Goal: Information Seeking & Learning: Understand process/instructions

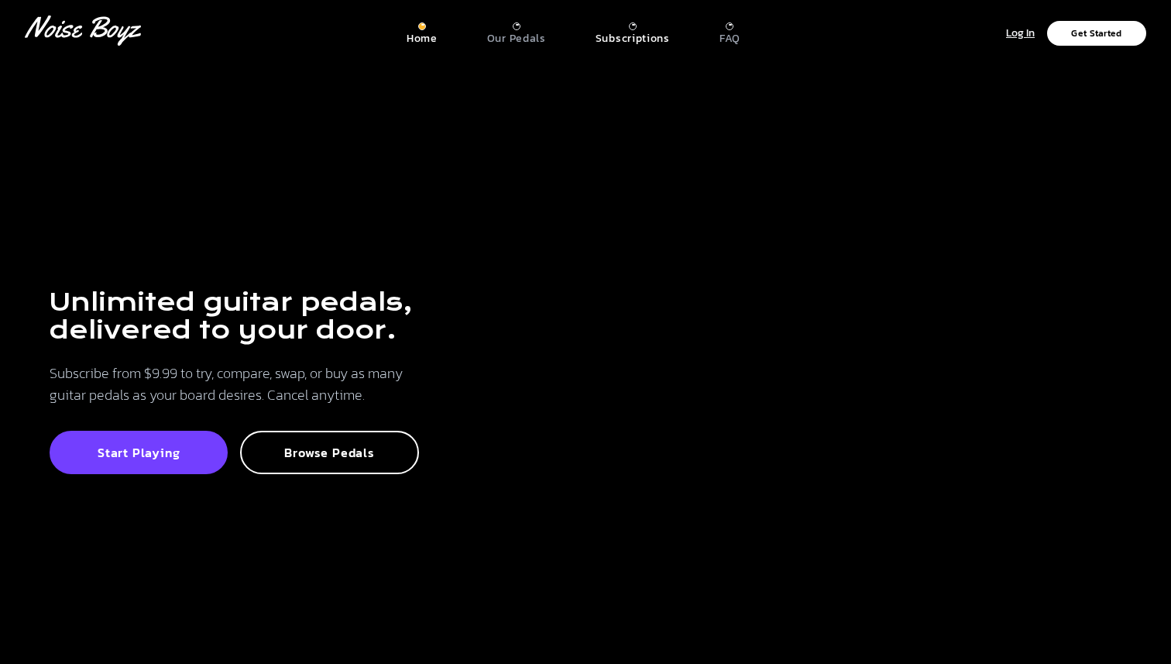
click at [641, 35] on p "Subscriptions" at bounding box center [633, 39] width 74 height 14
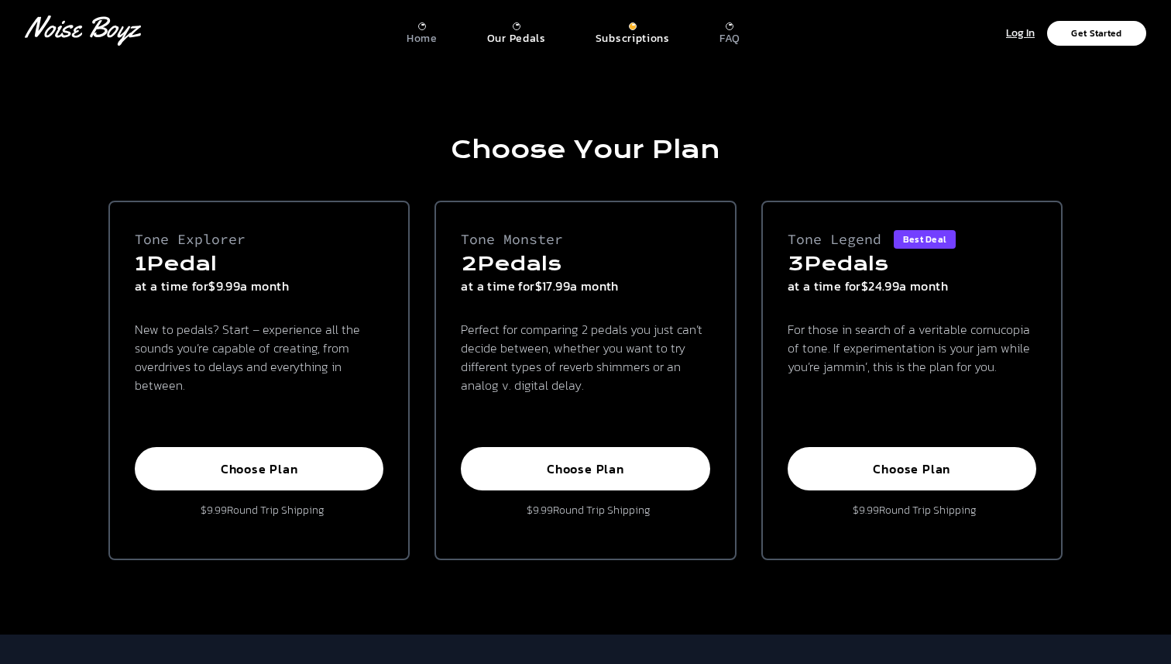
click at [518, 41] on p "Our Pedals" at bounding box center [516, 39] width 59 height 14
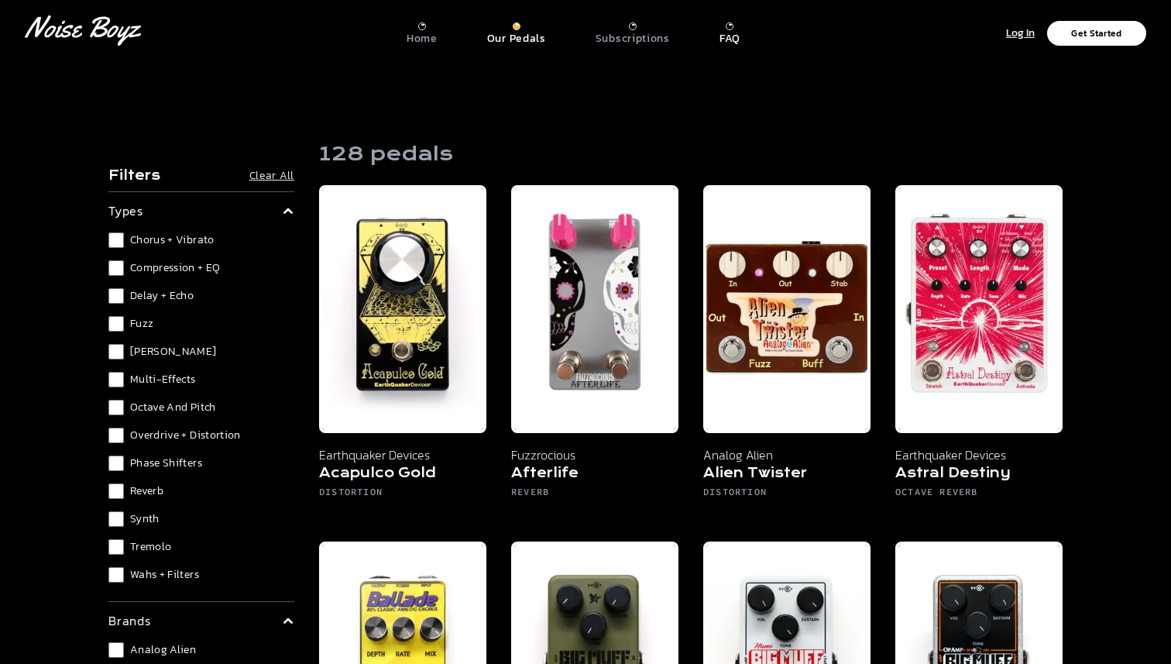
click at [730, 37] on p "FAQ" at bounding box center [730, 39] width 21 height 14
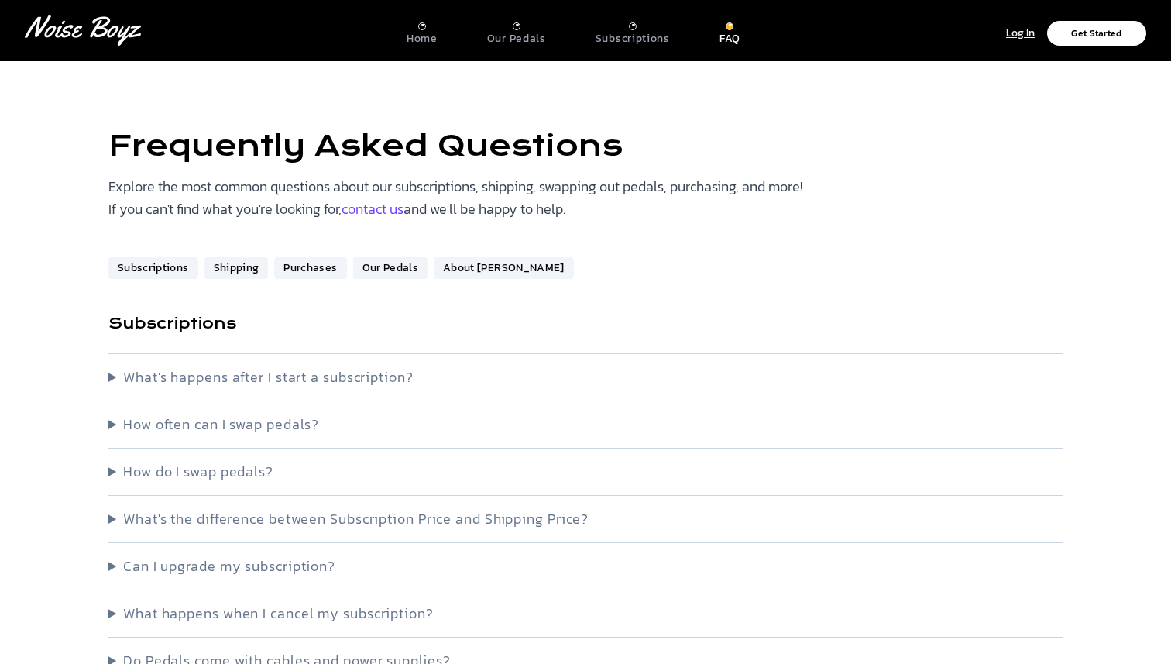
click at [328, 377] on summary "What's happens after I start a subscription?" at bounding box center [585, 377] width 954 height 22
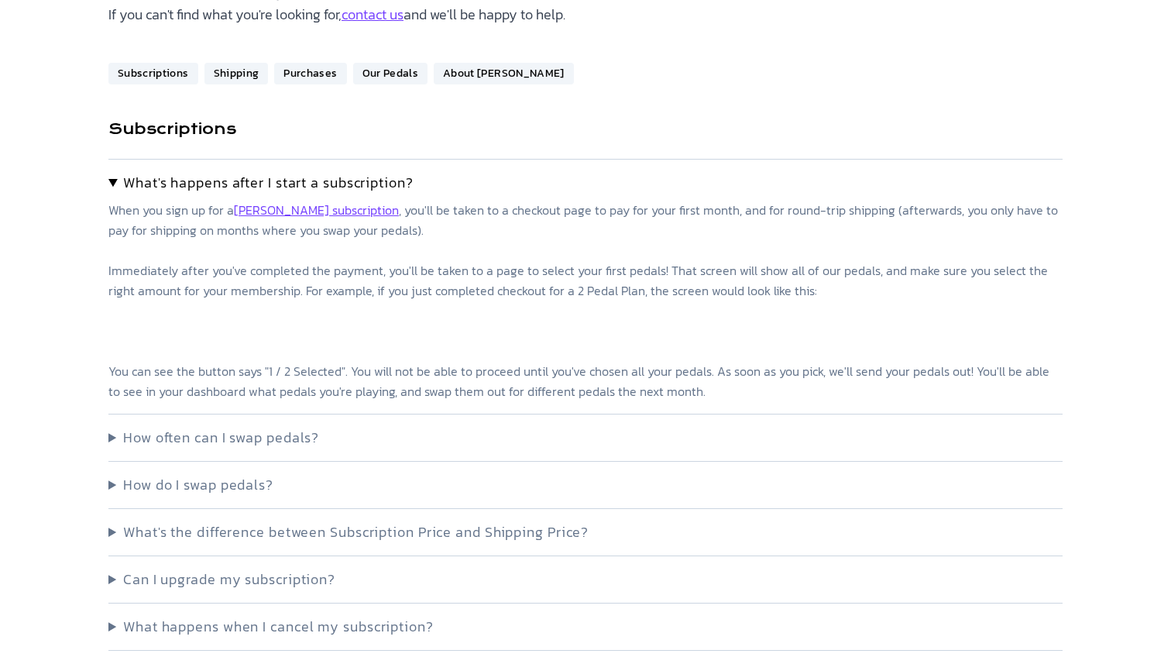
scroll to position [198, 0]
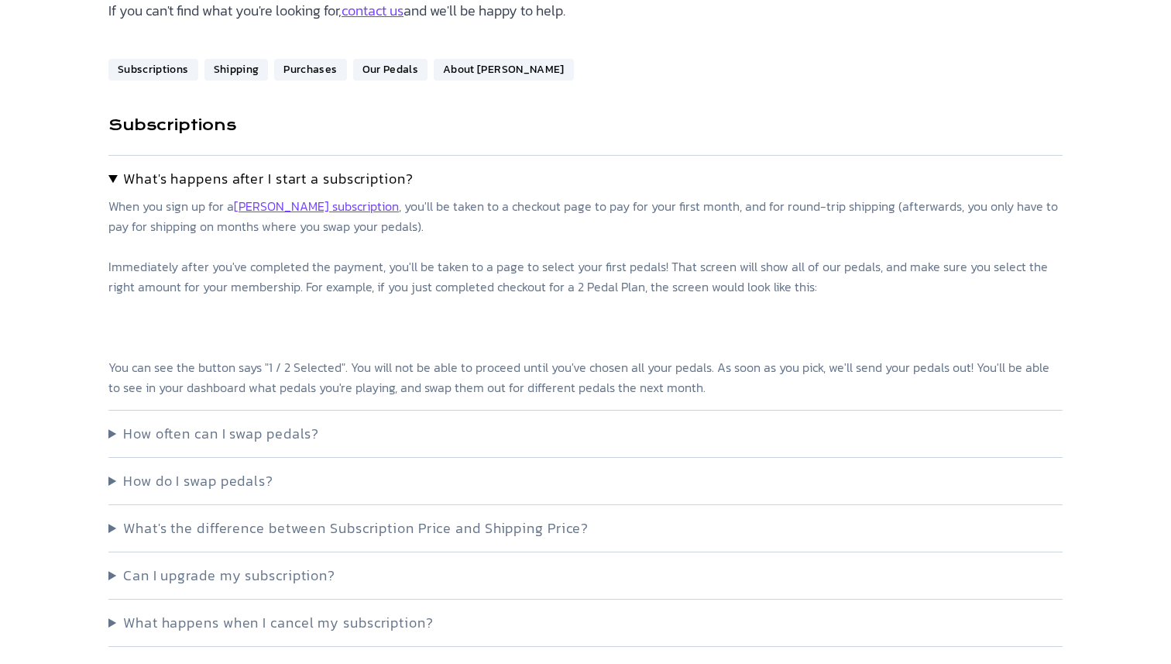
click at [218, 485] on summary "How do I swap pedals?" at bounding box center [585, 481] width 954 height 22
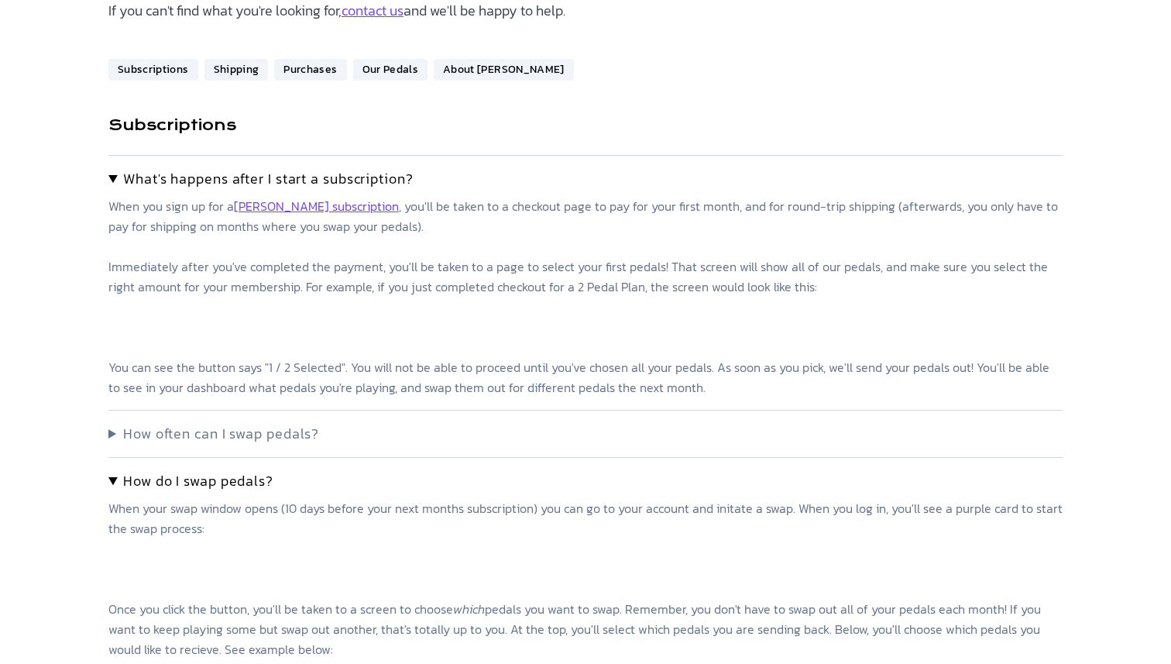
click at [252, 440] on summary "How often can I swap pedals?" at bounding box center [585, 434] width 954 height 22
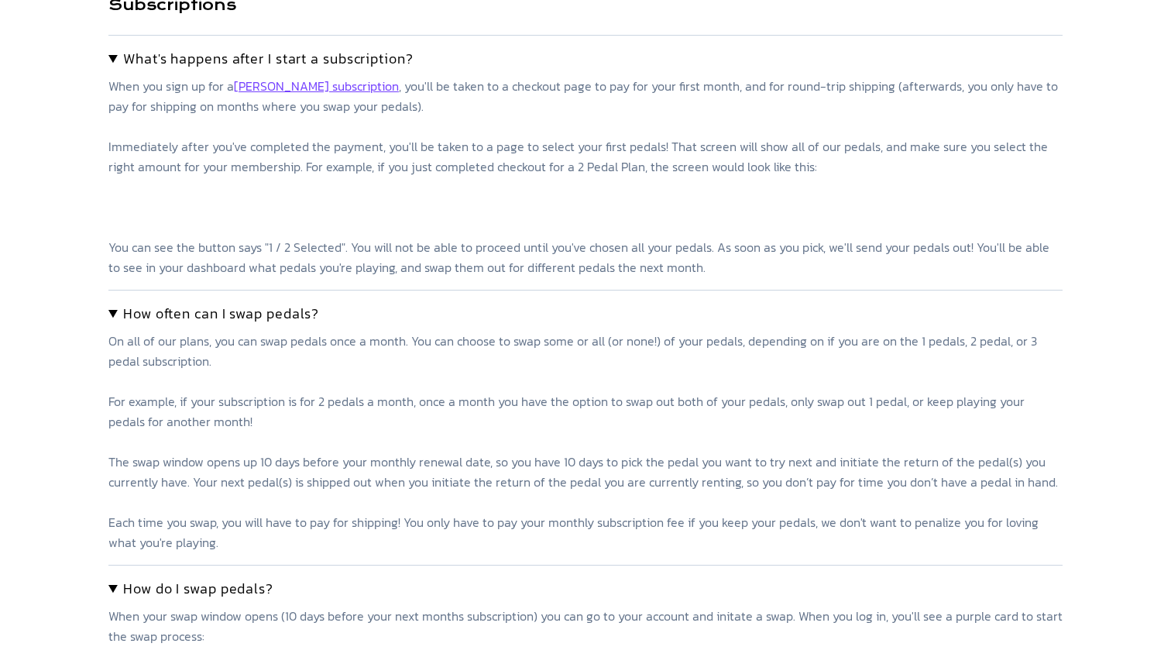
scroll to position [341, 0]
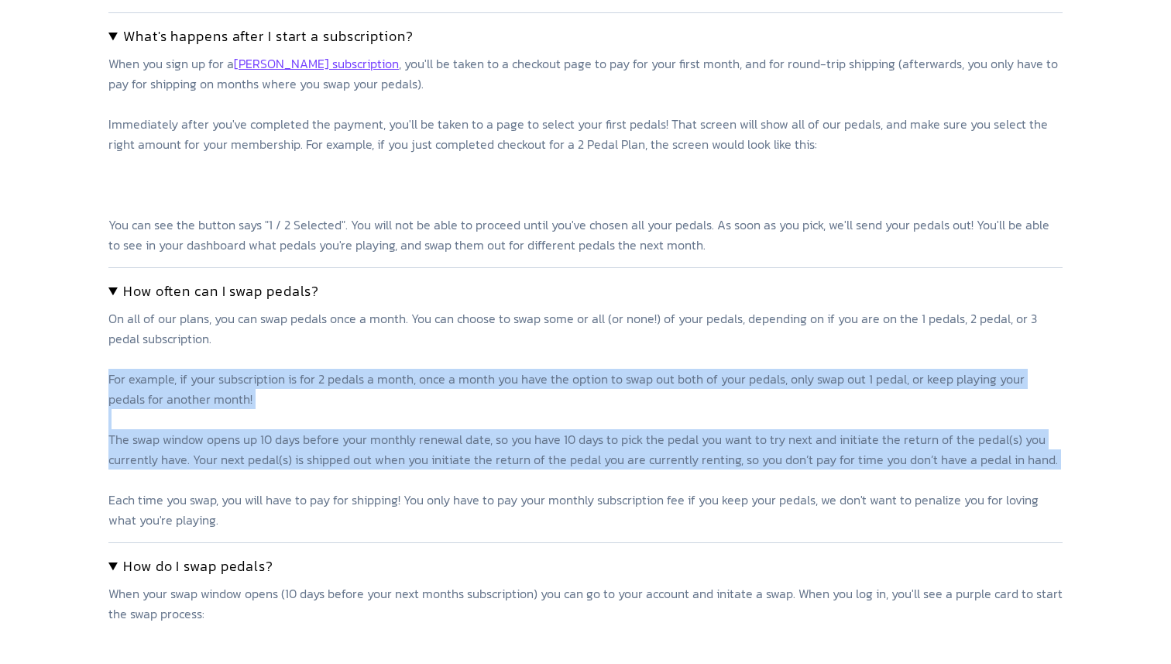
drag, startPoint x: 353, startPoint y: 395, endPoint x: 351, endPoint y: 471, distance: 75.9
click at [351, 472] on p "On all of our plans, you can swap pedals once a month. You can choose to swap s…" at bounding box center [585, 419] width 954 height 222
click at [351, 471] on p "On all of our plans, you can swap pedals once a month. You can choose to swap s…" at bounding box center [585, 419] width 954 height 222
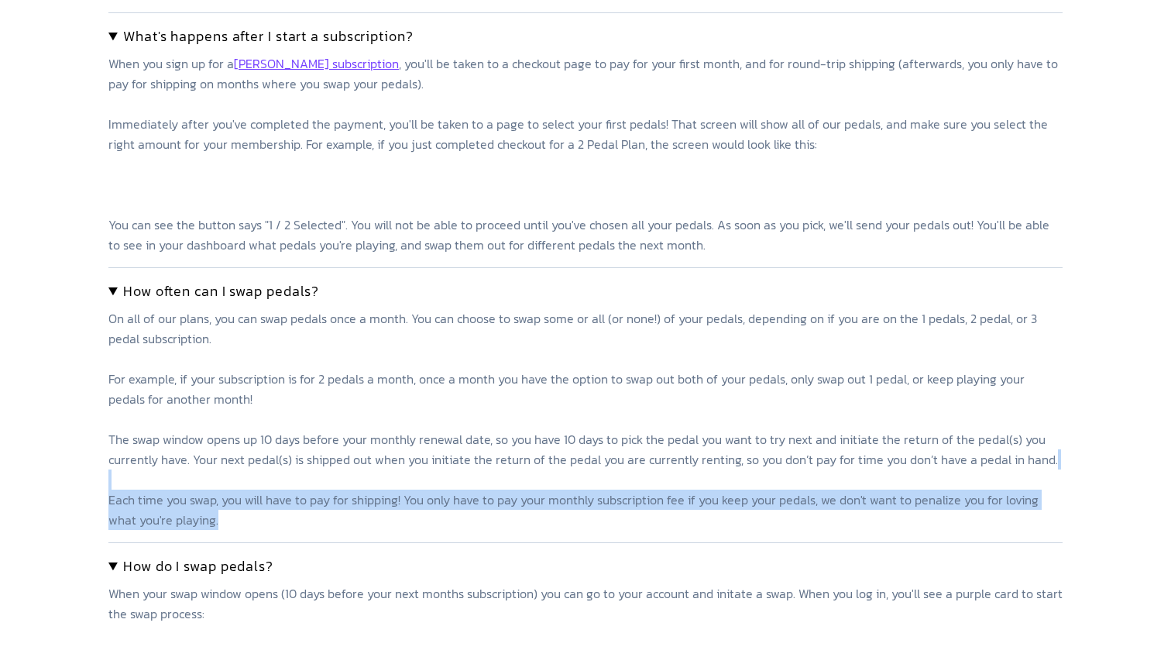
drag, startPoint x: 351, startPoint y: 471, endPoint x: 338, endPoint y: 520, distance: 51.1
click at [338, 520] on p "On all of our plans, you can swap pedals once a month. You can choose to swap s…" at bounding box center [585, 419] width 954 height 222
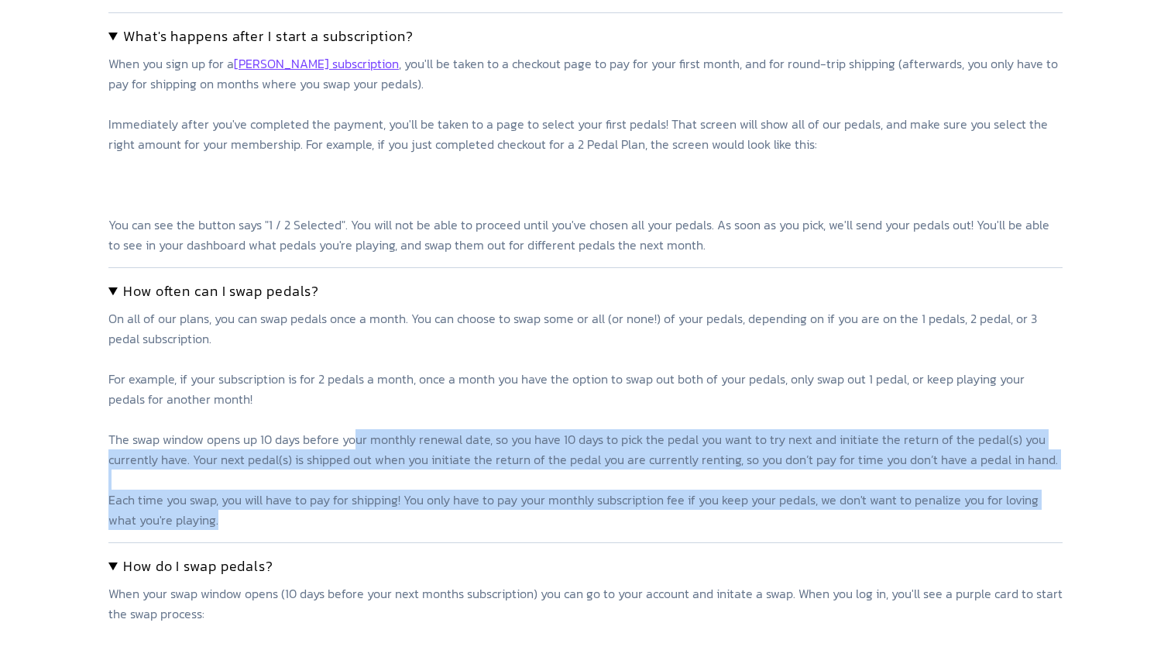
drag, startPoint x: 338, startPoint y: 520, endPoint x: 355, endPoint y: 441, distance: 81.6
click at [355, 441] on p "On all of our plans, you can swap pedals once a month. You can choose to swap s…" at bounding box center [585, 419] width 954 height 222
drag, startPoint x: 355, startPoint y: 441, endPoint x: 321, endPoint y: 527, distance: 92.5
click at [321, 527] on p "On all of our plans, you can swap pedals once a month. You can choose to swap s…" at bounding box center [585, 419] width 954 height 222
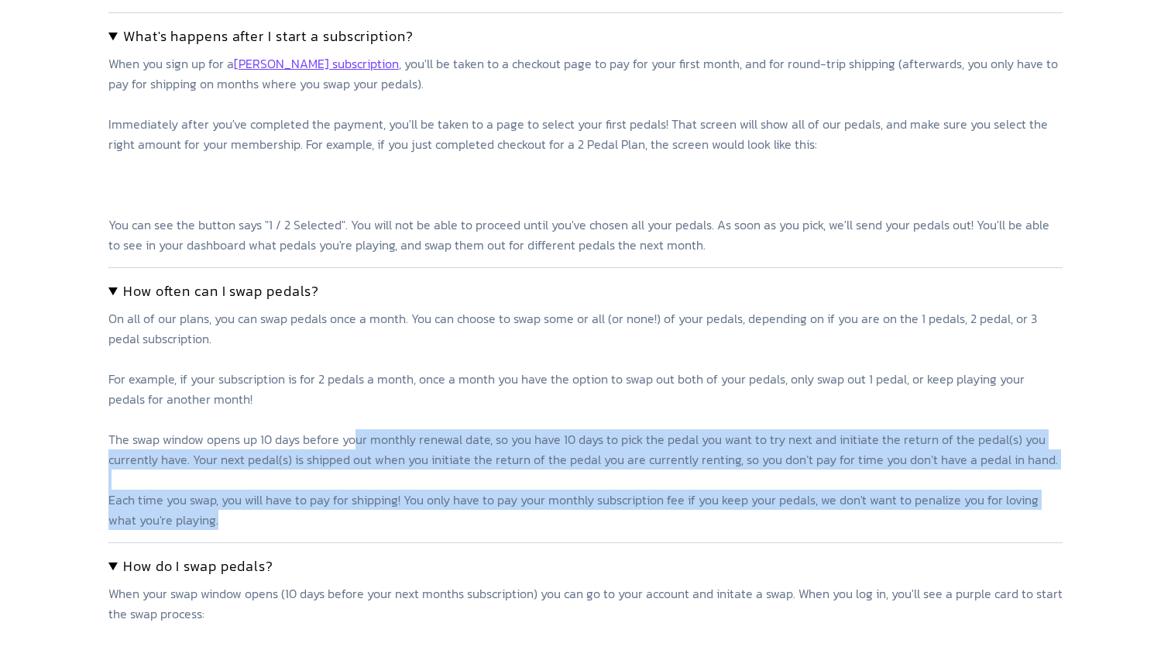
click at [321, 527] on p "On all of our plans, you can swap pedals once a month. You can choose to swap s…" at bounding box center [585, 419] width 954 height 222
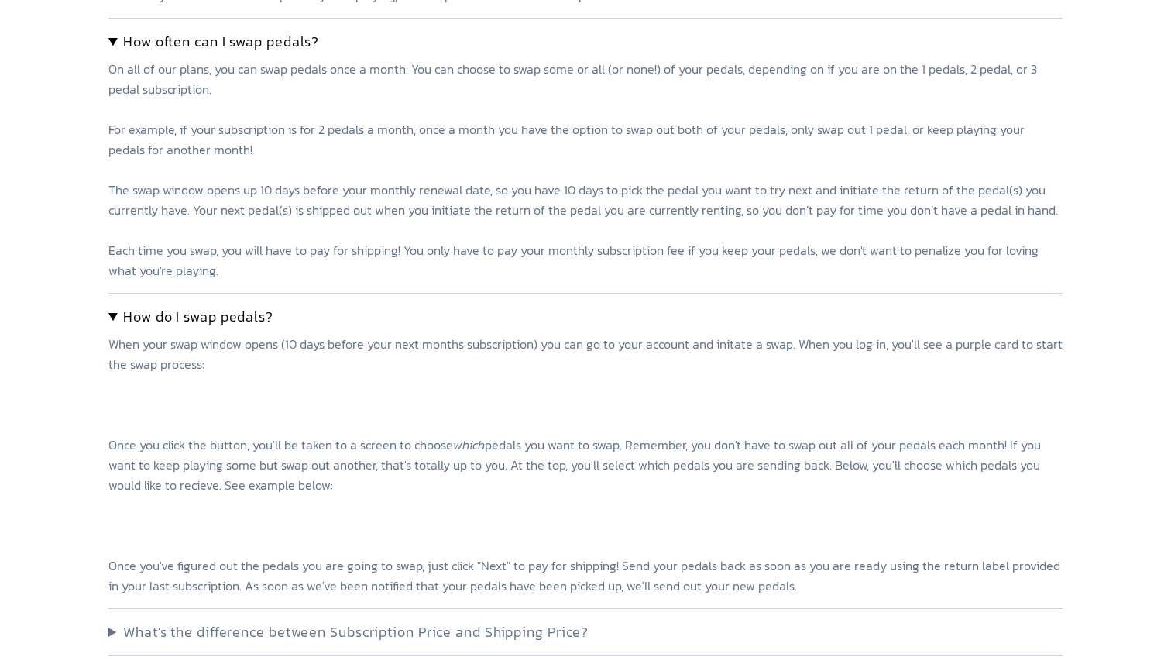
scroll to position [592, 0]
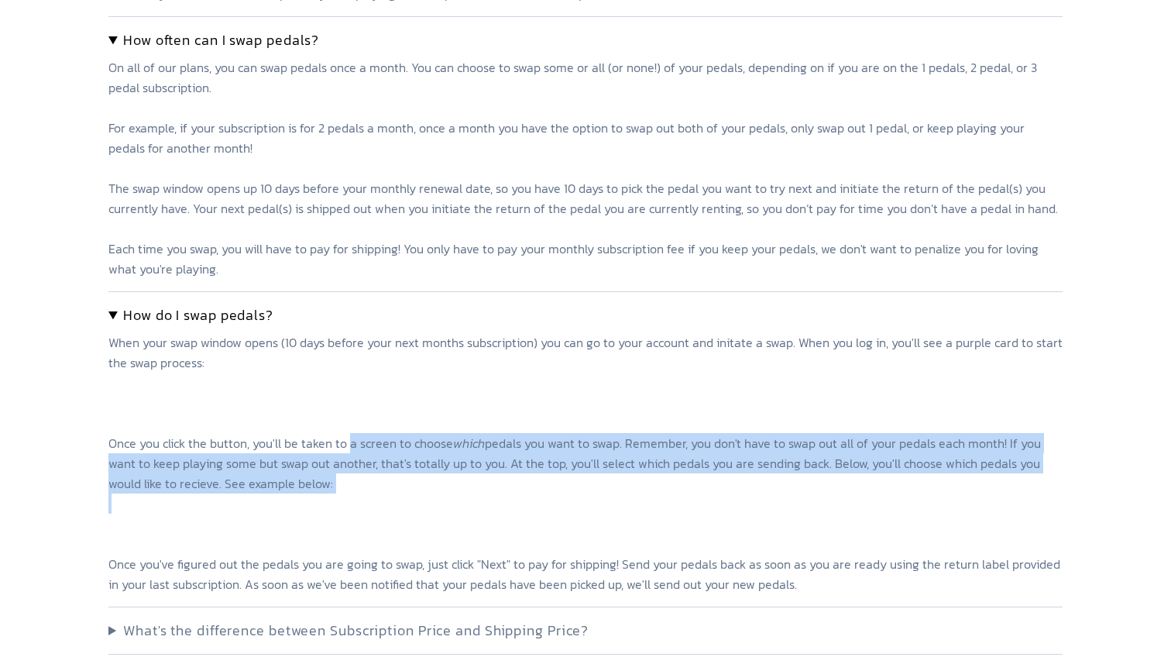
drag, startPoint x: 322, startPoint y: 527, endPoint x: 314, endPoint y: 442, distance: 84.8
click at [314, 442] on p "When your swap window opens (10 days before your next months subscription) you …" at bounding box center [585, 463] width 954 height 262
click at [314, 442] on resizableimage "Once you click the button, you'll be taken to a screen to choose which pedals y…" at bounding box center [584, 514] width 952 height 160
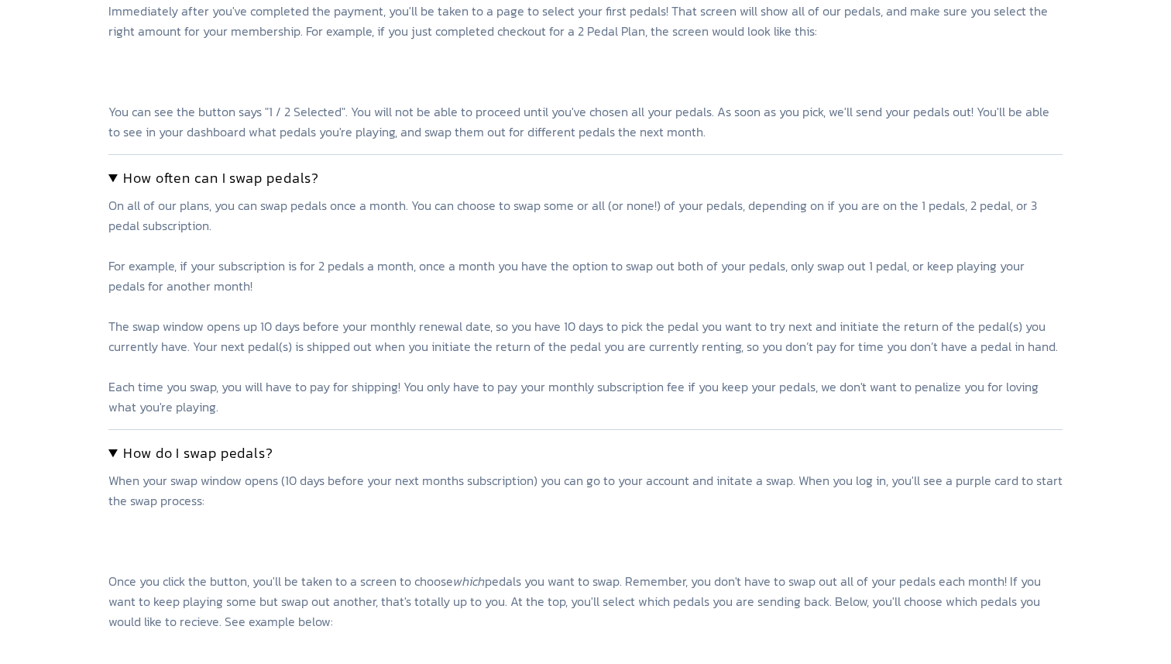
scroll to position [0, 0]
